Goal: Task Accomplishment & Management: Use online tool/utility

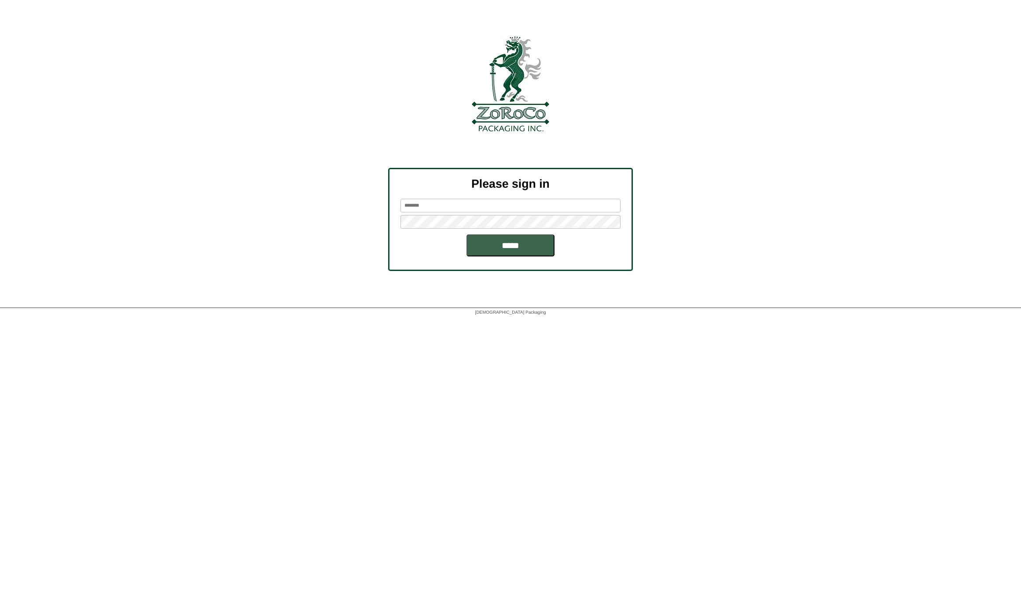
click at [418, 210] on input "text" at bounding box center [511, 206] width 220 height 14
type input "********"
click at [479, 244] on input "*****" at bounding box center [511, 245] width 88 height 22
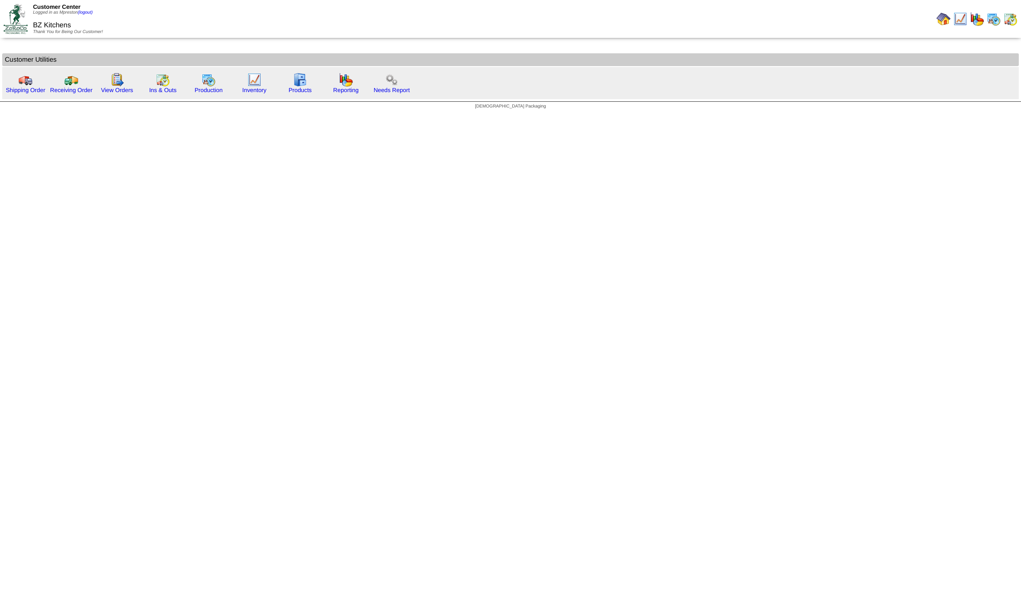
click at [992, 20] on img at bounding box center [994, 19] width 14 height 14
